Goal: Obtain resource: Obtain resource

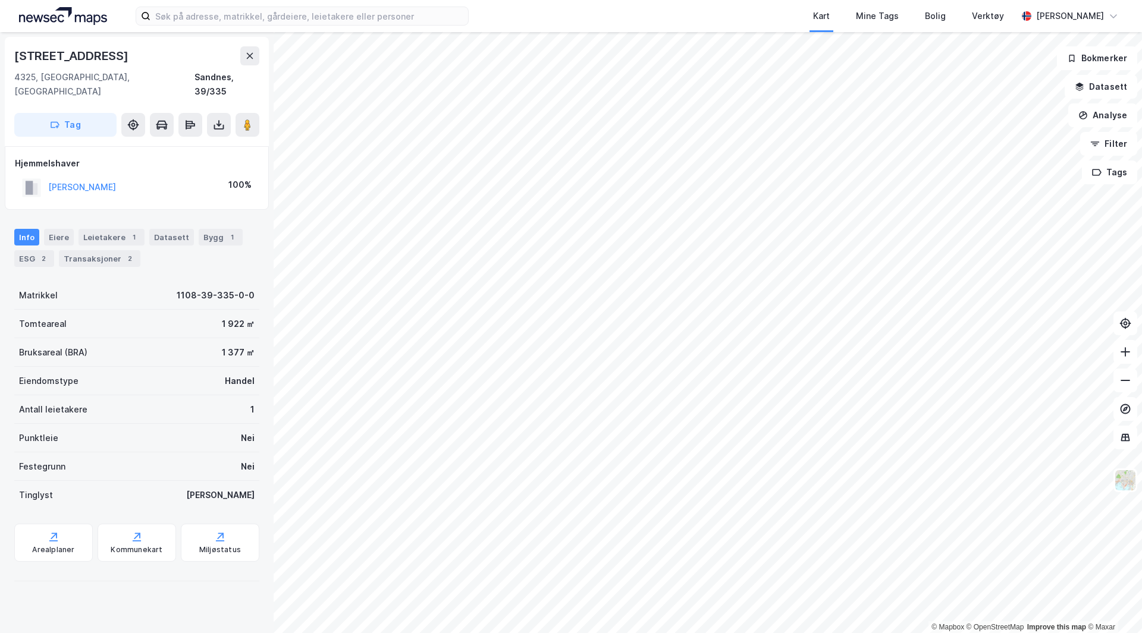
click at [112, 17] on div "Kart Mine Tags Bolig Verktøy [PERSON_NAME]" at bounding box center [571, 16] width 1142 height 32
click at [69, 23] on img at bounding box center [63, 16] width 88 height 18
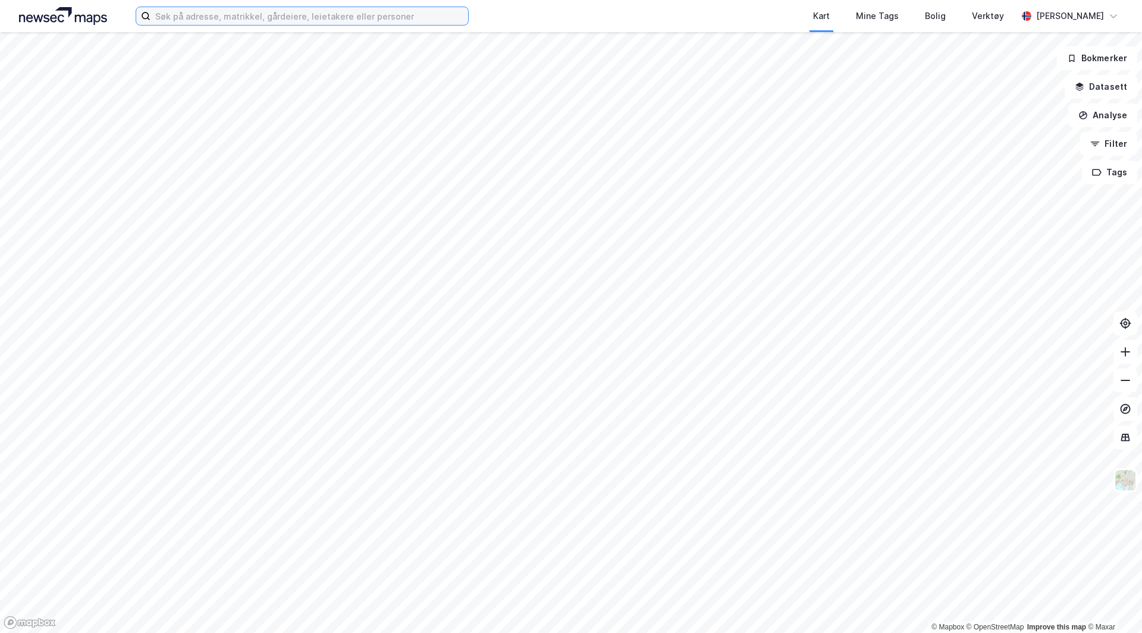
click at [219, 17] on input at bounding box center [309, 16] width 318 height 18
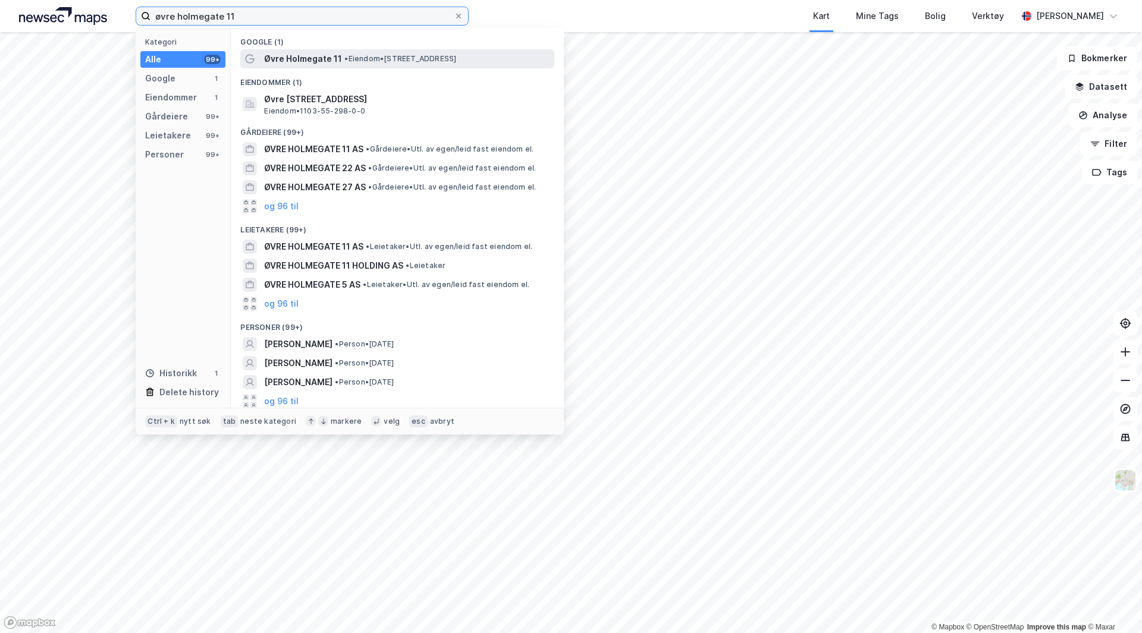
type input "øvre holmegate 11"
click at [375, 62] on span "• Eiendom • [STREET_ADDRESS]" at bounding box center [400, 59] width 112 height 10
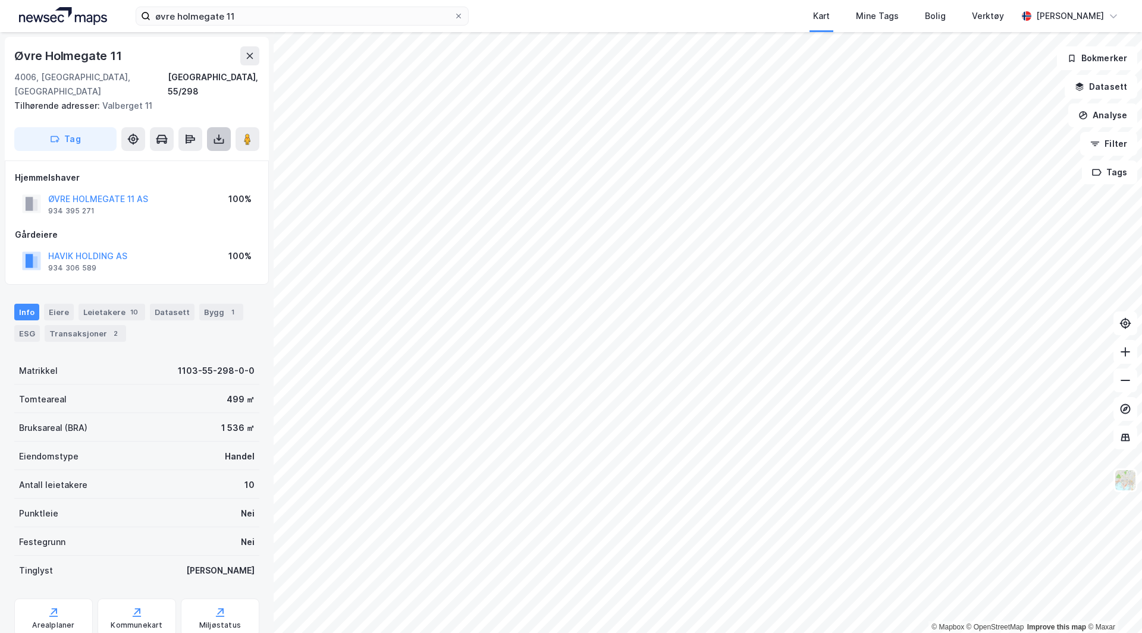
click at [221, 131] on button at bounding box center [219, 139] width 24 height 24
click at [175, 153] on div "Last ned grunnbok" at bounding box center [167, 162] width 127 height 19
